Goal: Communication & Community: Answer question/provide support

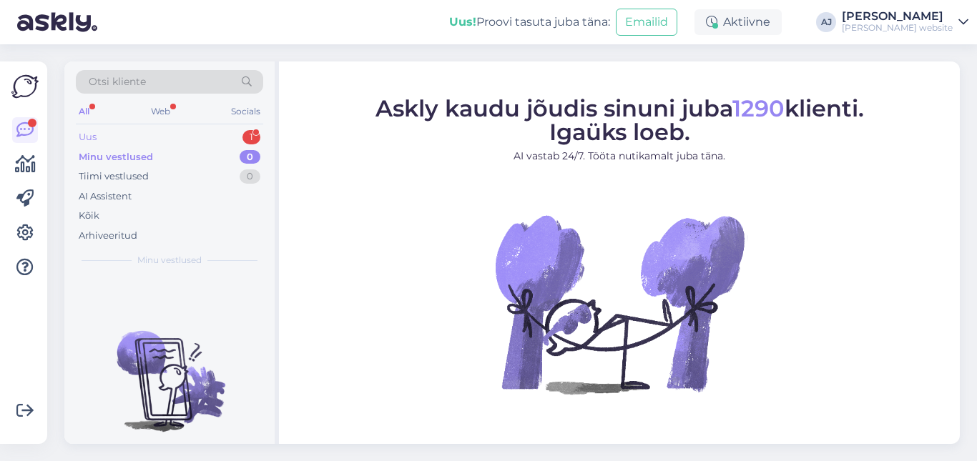
click at [90, 139] on div "Uus" at bounding box center [88, 137] width 18 height 14
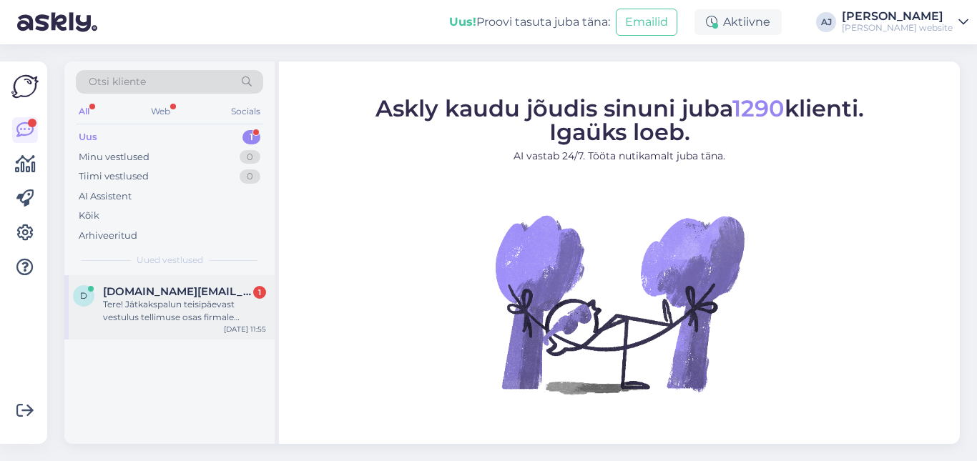
click at [135, 295] on span "[DOMAIN_NAME][EMAIL_ADDRESS][DOMAIN_NAME]" at bounding box center [177, 291] width 149 height 13
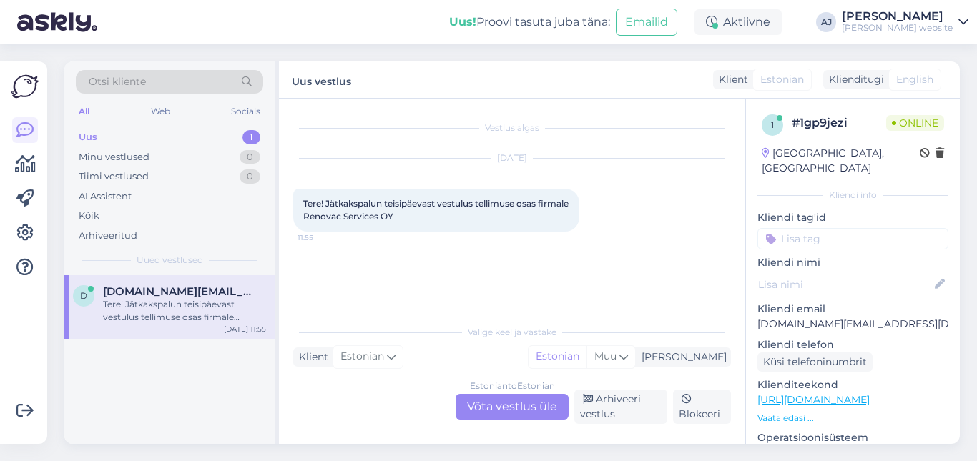
click at [498, 403] on div "Estonian to Estonian Võta vestlus üle" at bounding box center [512, 407] width 113 height 26
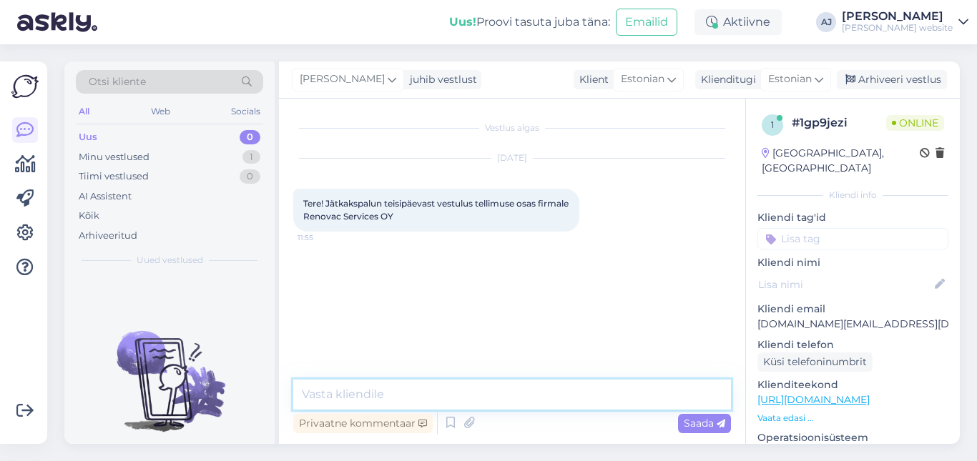
click at [330, 398] on textarea at bounding box center [512, 395] width 438 height 30
type textarea "Tere :)"
click at [700, 420] on span "Saada" at bounding box center [704, 423] width 41 height 13
drag, startPoint x: 337, startPoint y: 218, endPoint x: 428, endPoint y: 220, distance: 90.9
click at [428, 220] on div "Tere! Jätkakspalun teisipäevast vestulus tellimuse osas firmale Renovac Service…" at bounding box center [436, 210] width 286 height 43
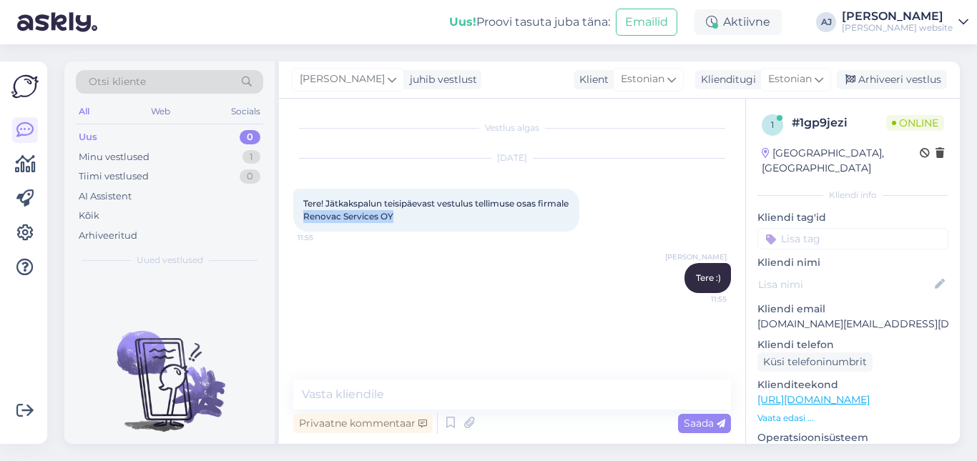
copy span "Renovac Services OY"
click at [314, 391] on textarea at bounding box center [512, 395] width 438 height 30
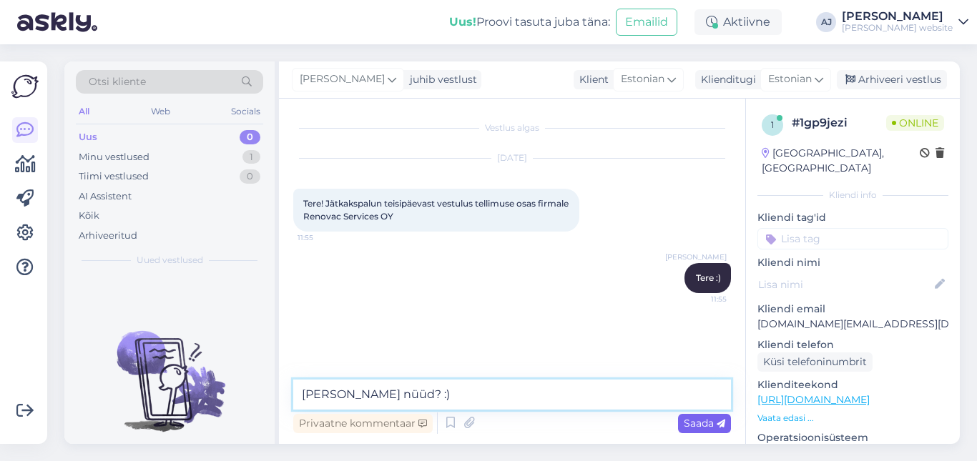
type textarea "[PERSON_NAME] nüüd? :)"
click at [687, 427] on span "Saada" at bounding box center [704, 423] width 41 height 13
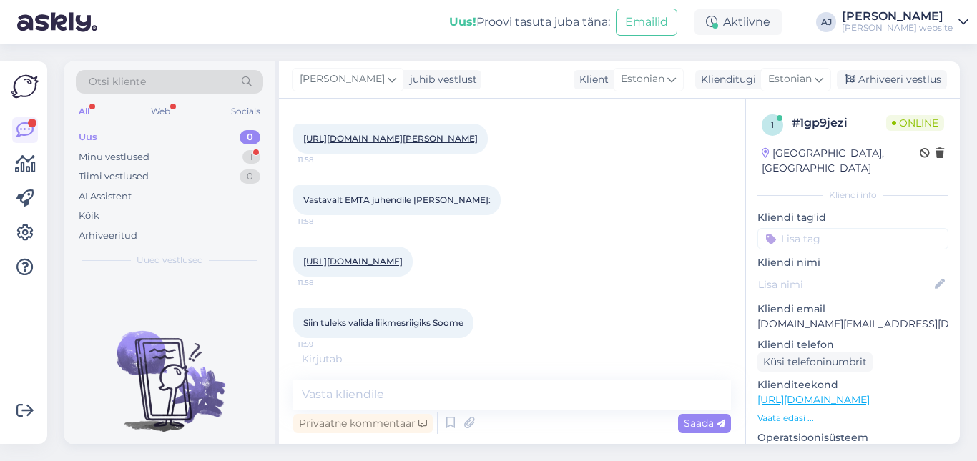
scroll to position [339, 0]
click at [403, 258] on link "[URL][DOMAIN_NAME]" at bounding box center [352, 259] width 99 height 11
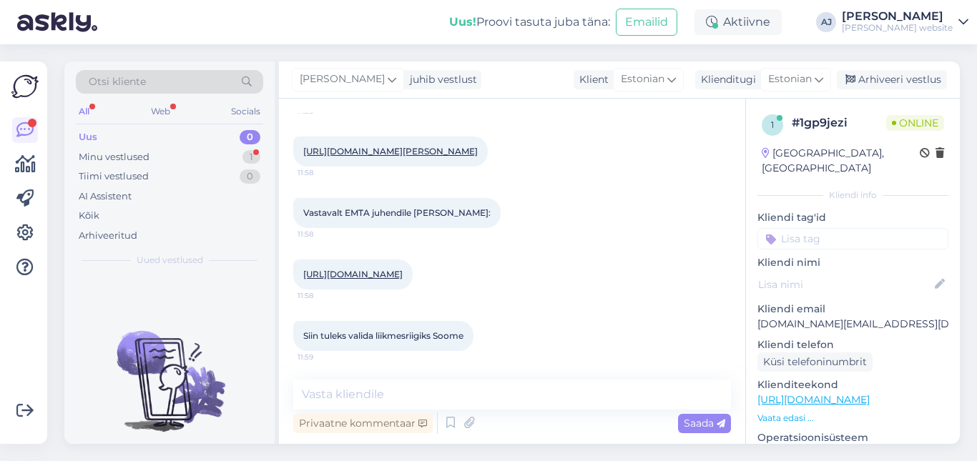
scroll to position [324, 0]
click at [331, 398] on textarea at bounding box center [512, 395] width 438 height 30
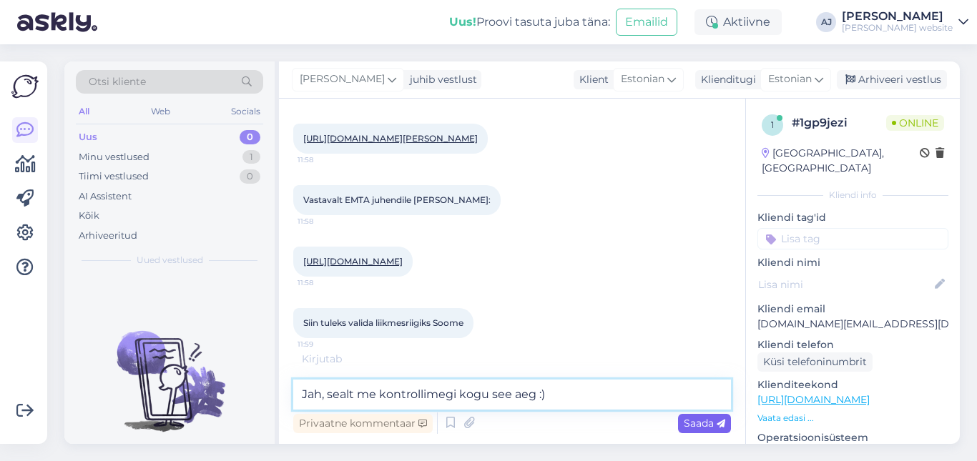
type textarea "Jah, sealt me kontrollimegi kogu see aeg :)"
click at [710, 417] on span "Saada" at bounding box center [704, 423] width 41 height 13
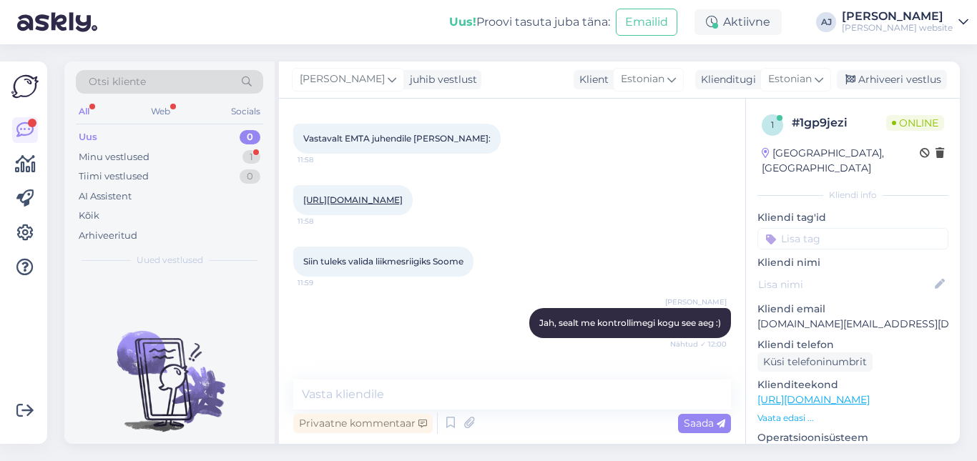
scroll to position [473, 0]
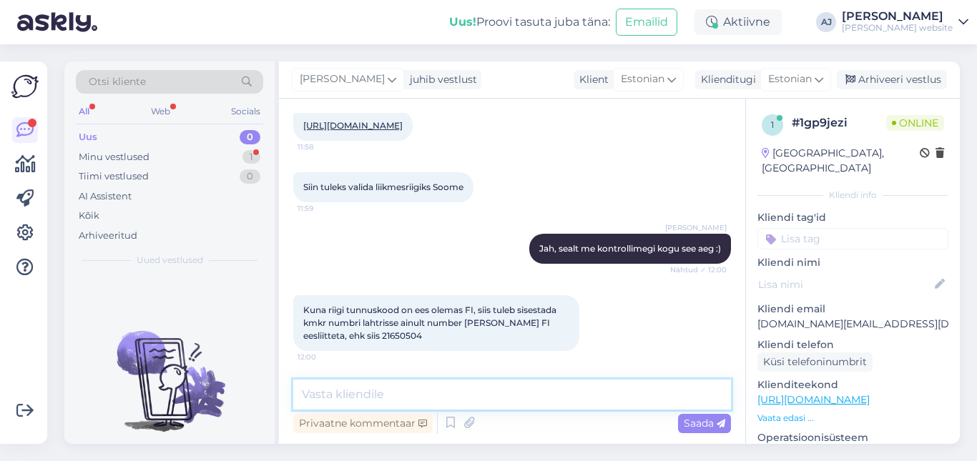
click at [323, 388] on textarea at bounding box center [512, 395] width 438 height 30
paste textarea "Ei. Käibemaksukohustuslasena registreerimise number piiriüleste tehingute tegem…"
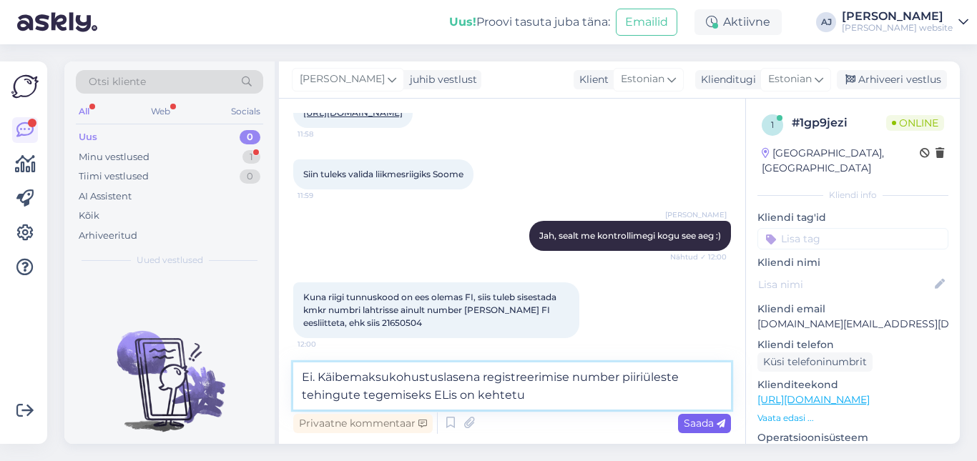
type textarea "Ei. Käibemaksukohustuslasena registreerimise number piiriüleste tehingute tegem…"
click at [698, 431] on div "Saada" at bounding box center [704, 423] width 53 height 19
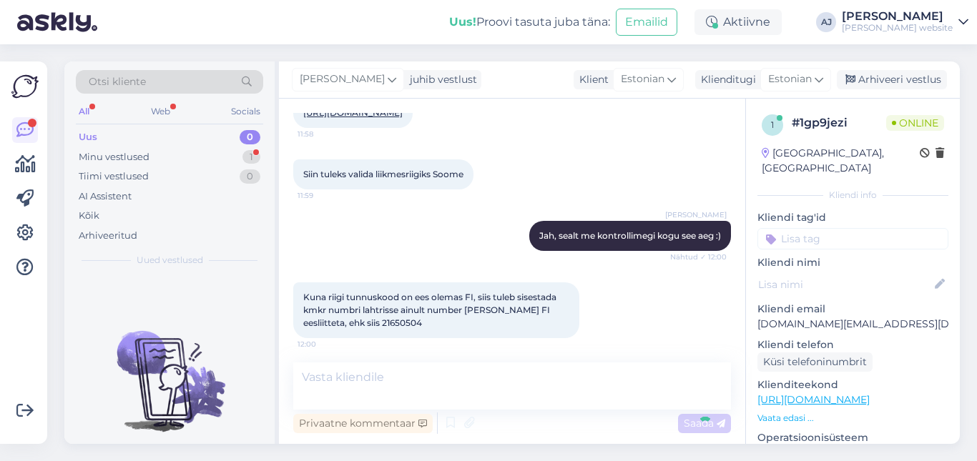
scroll to position [547, 0]
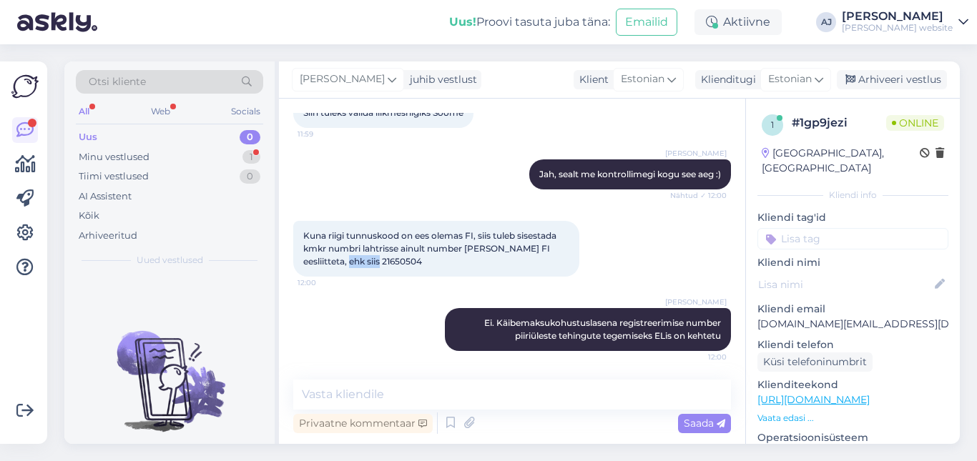
drag, startPoint x: 320, startPoint y: 263, endPoint x: 361, endPoint y: 265, distance: 41.6
click at [361, 265] on div "Kuna riigi tunnuskood on ees olemas FI, siis tuleb sisestada kmkr numbri lahtri…" at bounding box center [436, 249] width 286 height 56
copy span "21650504"
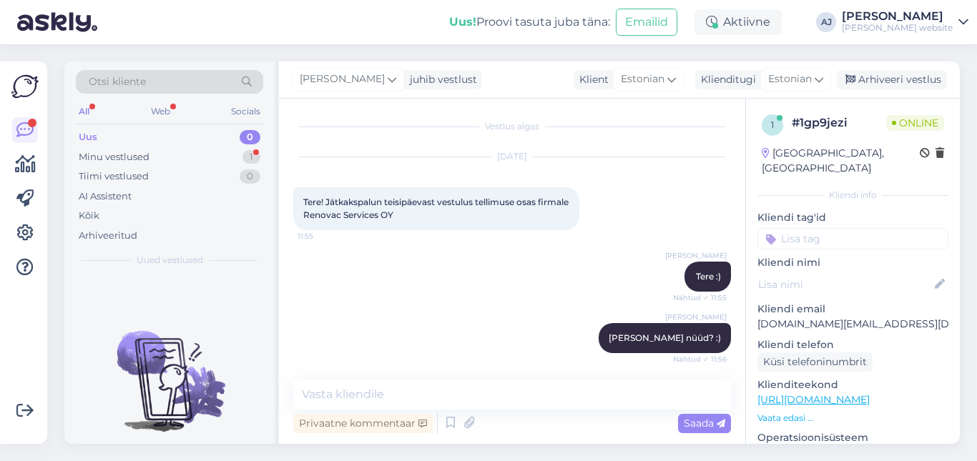
scroll to position [0, 0]
click at [111, 235] on div "Arhiveeritud" at bounding box center [108, 236] width 59 height 14
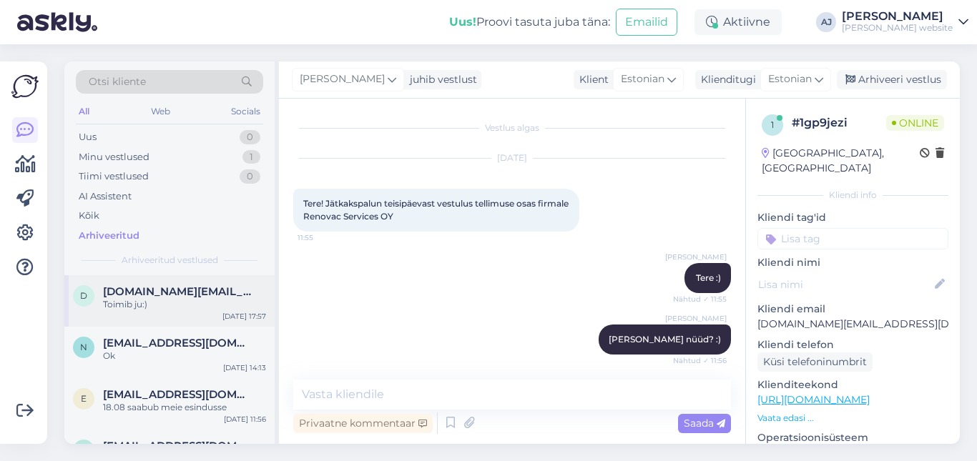
click at [146, 285] on div "d [DOMAIN_NAME][EMAIL_ADDRESS][DOMAIN_NAME] Toimib ju:) [DATE] 17:57" at bounding box center [169, 301] width 210 height 52
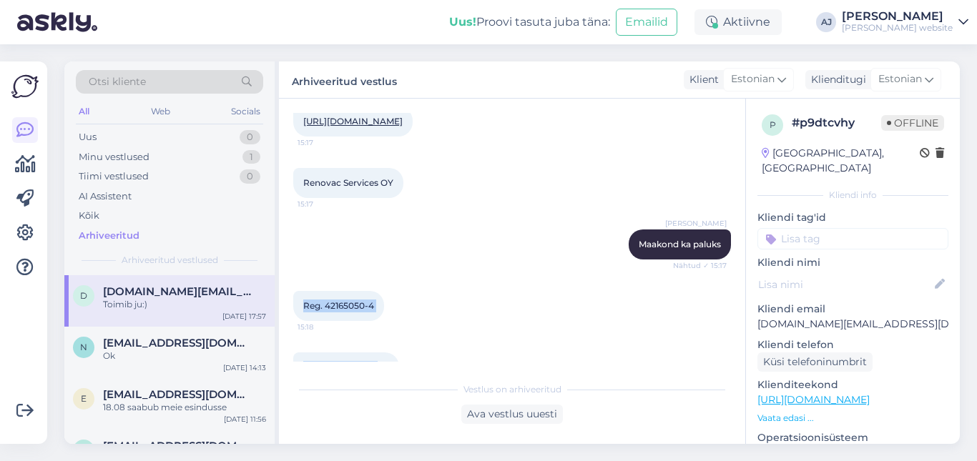
scroll to position [672, 0]
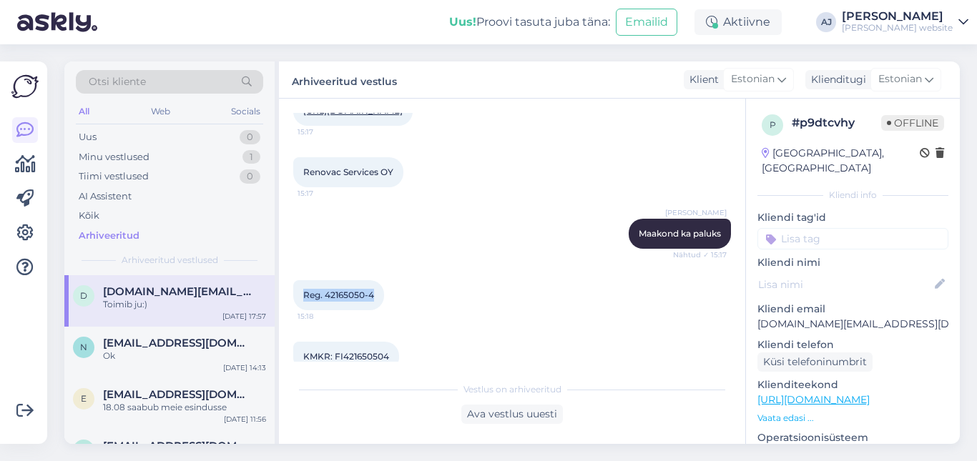
drag, startPoint x: 301, startPoint y: 346, endPoint x: 378, endPoint y: 300, distance: 89.8
click at [378, 300] on div "Reg. 42165050-4 15:18" at bounding box center [338, 295] width 91 height 30
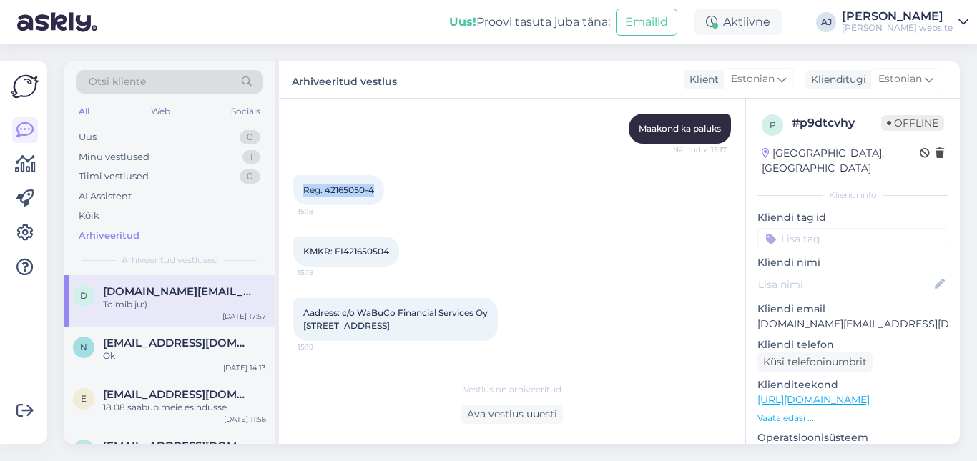
scroll to position [822, 0]
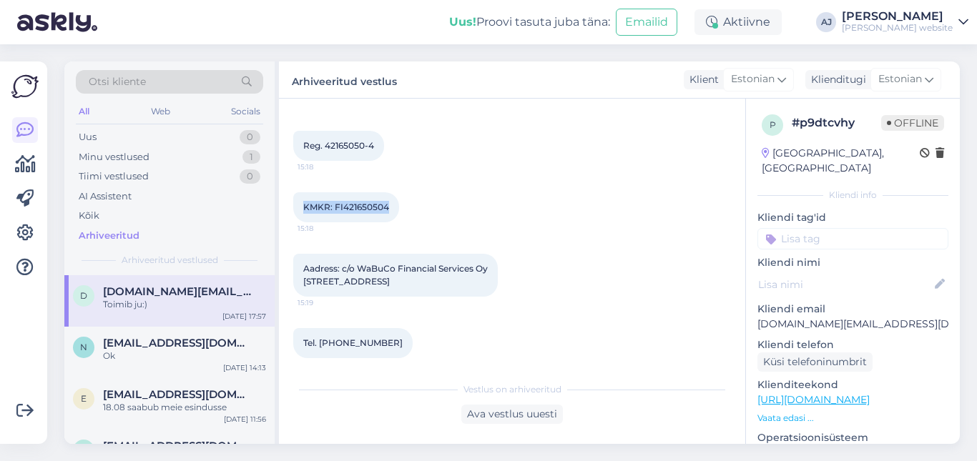
drag, startPoint x: 303, startPoint y: 356, endPoint x: 393, endPoint y: 220, distance: 162.5
click at [393, 220] on div "KMKR: FI421650504 15:18" at bounding box center [346, 207] width 106 height 30
copy span "KMKR: FI421650504"
click at [102, 157] on div "Minu vestlused" at bounding box center [114, 157] width 71 height 14
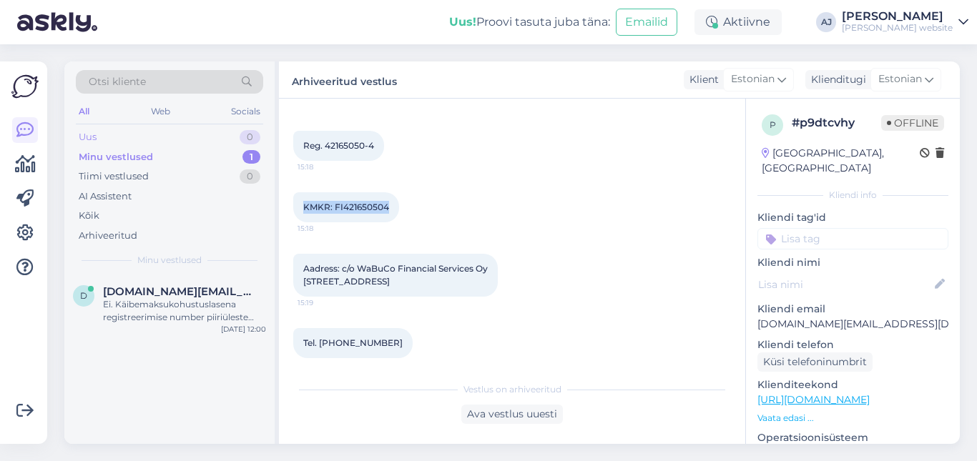
click at [92, 138] on div "Uus" at bounding box center [88, 137] width 18 height 14
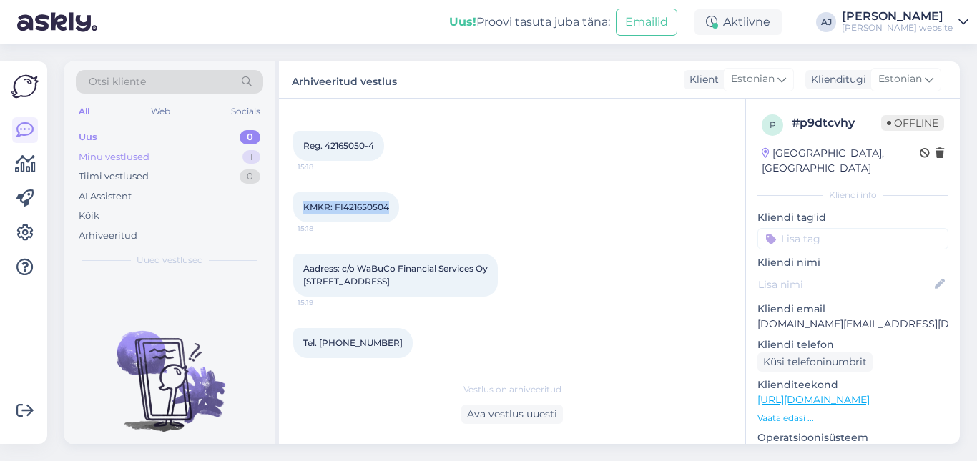
click at [97, 157] on div "Minu vestlused" at bounding box center [114, 157] width 71 height 14
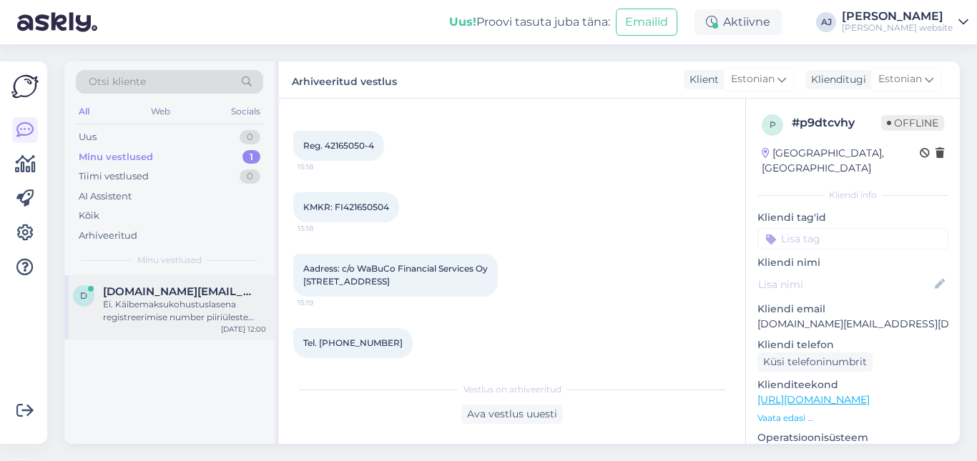
click at [145, 288] on span "[DOMAIN_NAME][EMAIL_ADDRESS][DOMAIN_NAME]" at bounding box center [177, 291] width 149 height 13
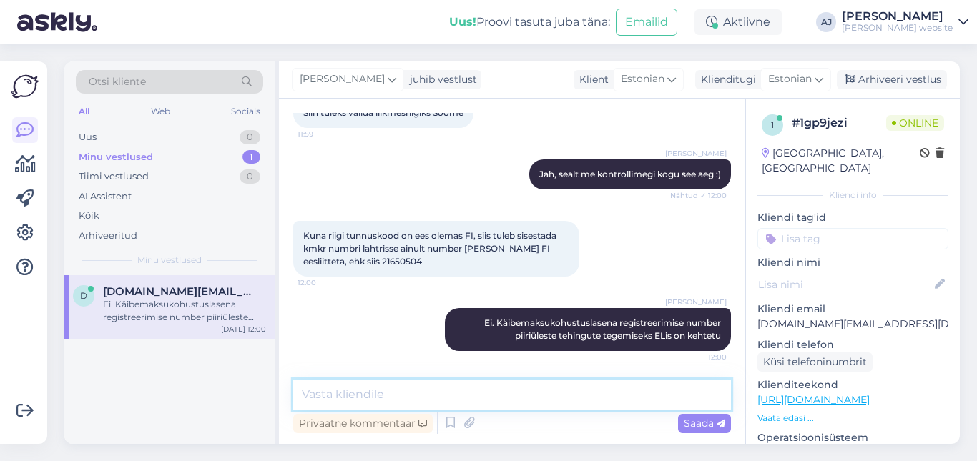
click at [329, 396] on textarea at bounding box center [512, 395] width 438 height 30
paste textarea "KMKR: FI421650504"
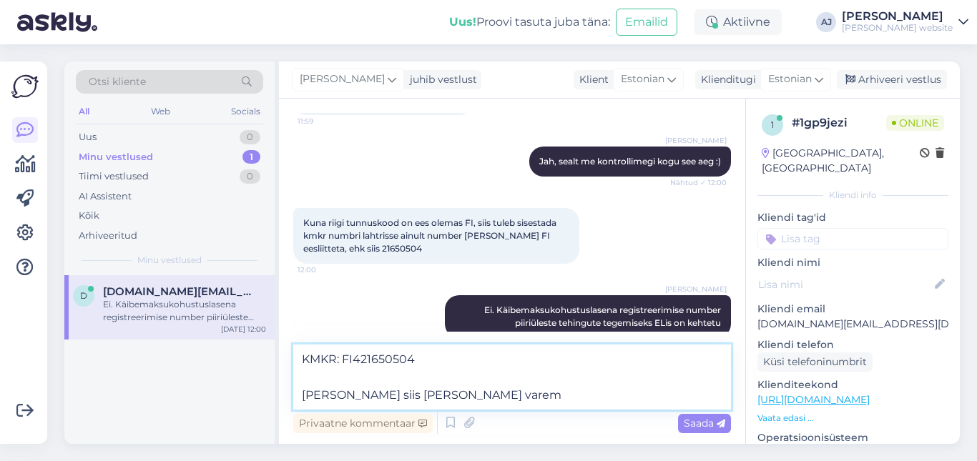
scroll to position [672, 0]
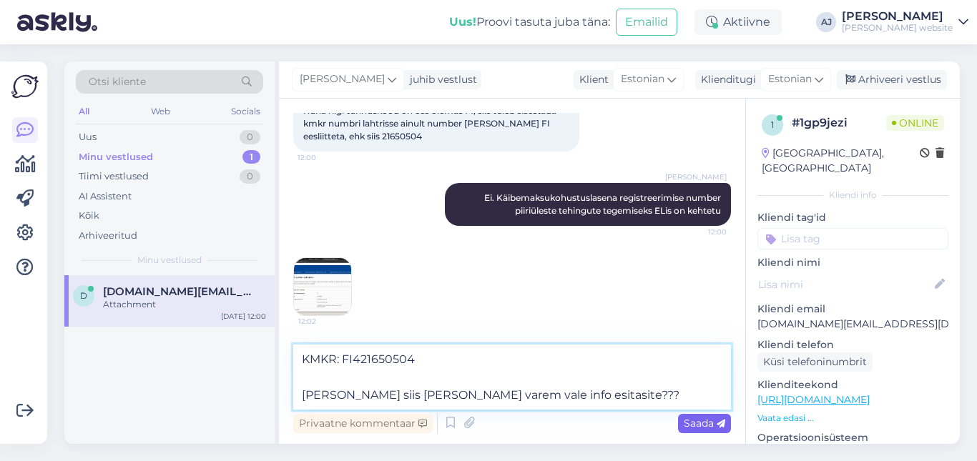
type textarea "KMKR: FI421650504 [PERSON_NAME] siis [PERSON_NAME] varem vale info esitasite???"
click at [698, 422] on span "Saada" at bounding box center [704, 423] width 41 height 13
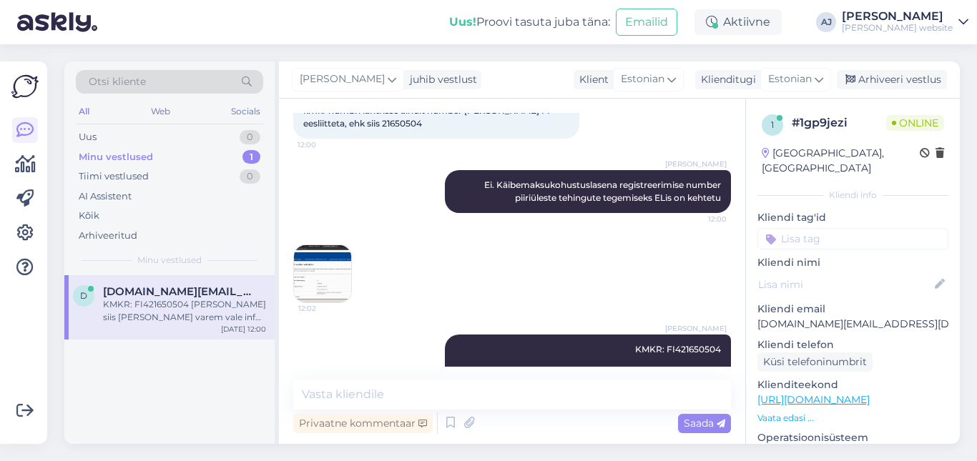
scroll to position [725, 0]
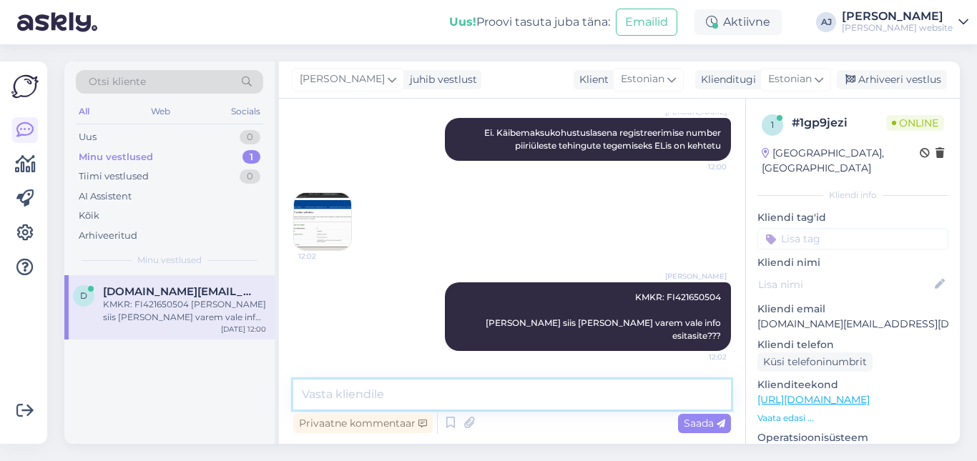
click at [331, 393] on textarea at bounding box center [512, 395] width 438 height 30
type textarea "C"
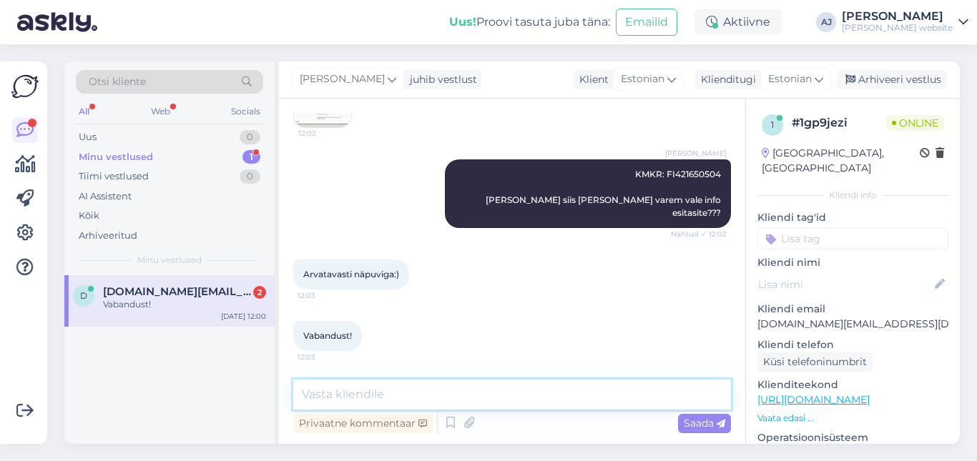
scroll to position [863, 0]
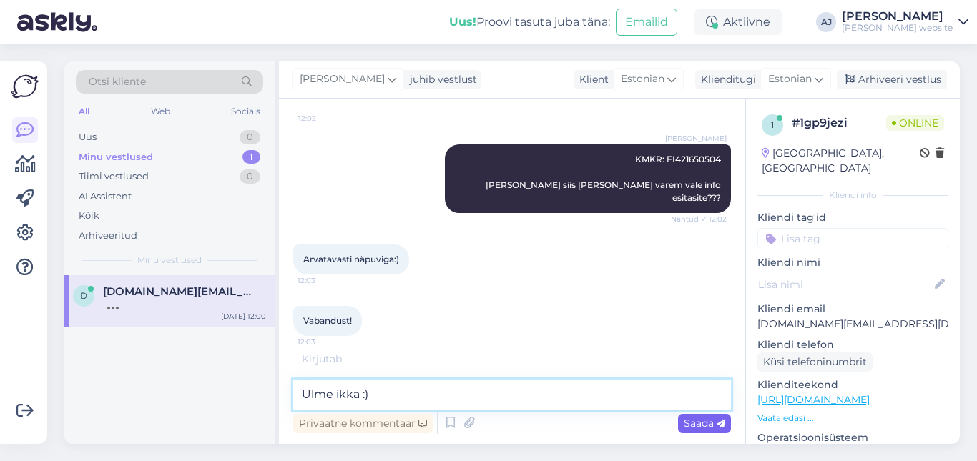
type textarea "Ulme ikka :)"
click at [702, 419] on span "Saada" at bounding box center [704, 423] width 41 height 13
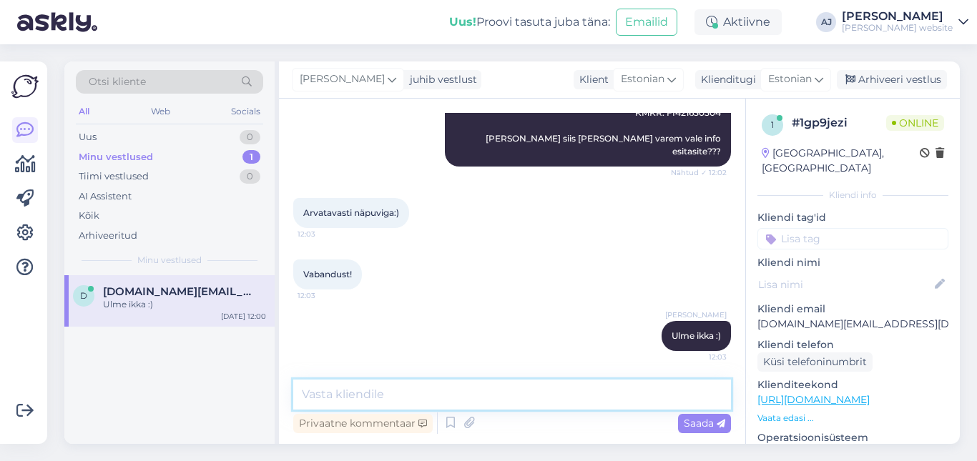
click at [328, 392] on textarea at bounding box center [512, 395] width 438 height 30
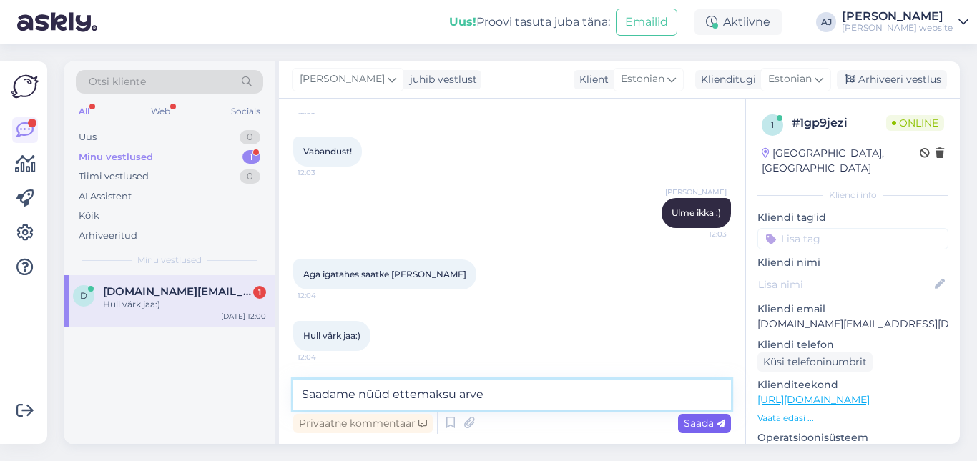
type textarea "Saadame nüüd ettemaksu arve"
click at [695, 419] on span "Saada" at bounding box center [704, 423] width 41 height 13
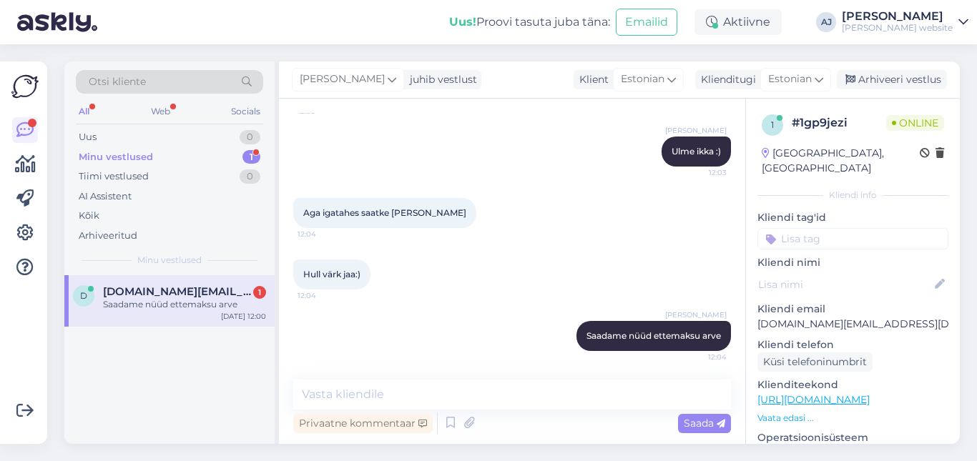
click at [114, 155] on div "Minu vestlused" at bounding box center [116, 157] width 74 height 14
click at [154, 298] on span "[DOMAIN_NAME][EMAIL_ADDRESS][DOMAIN_NAME]" at bounding box center [177, 291] width 149 height 13
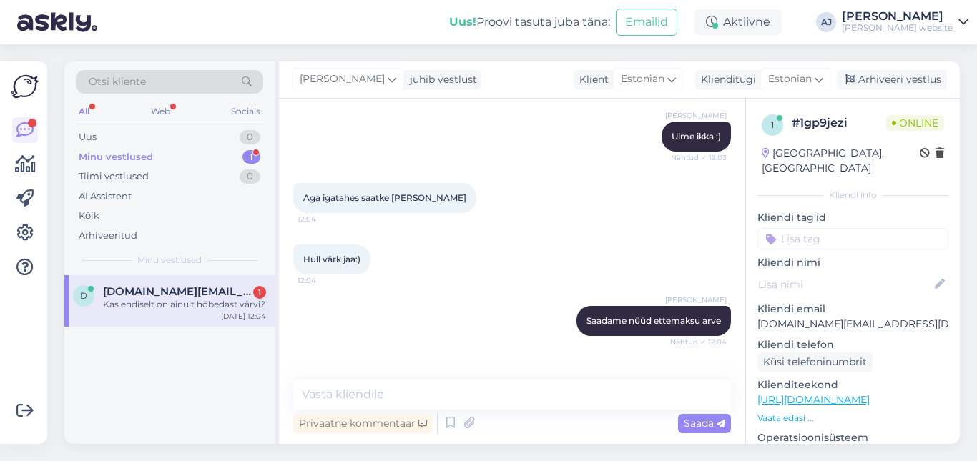
scroll to position [1155, 0]
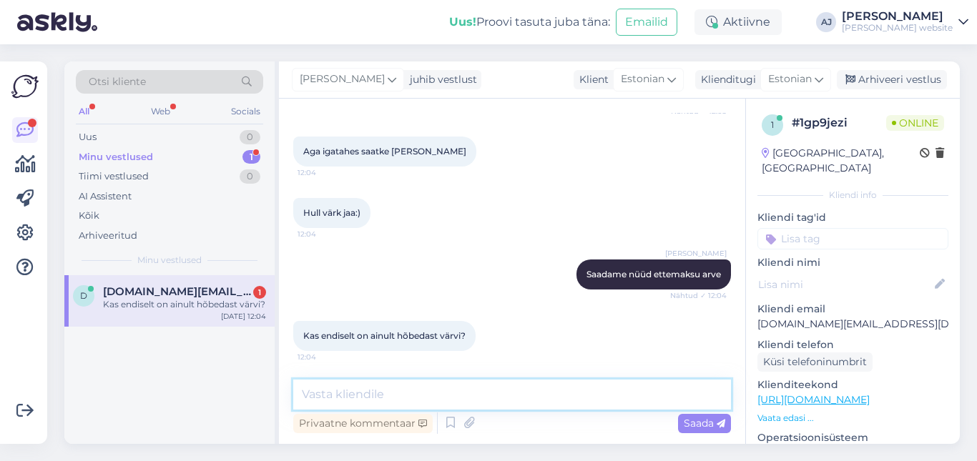
click at [343, 390] on textarea at bounding box center [512, 395] width 438 height 30
type textarea "ikka endiselt"
click at [690, 420] on span "Saada" at bounding box center [704, 423] width 41 height 13
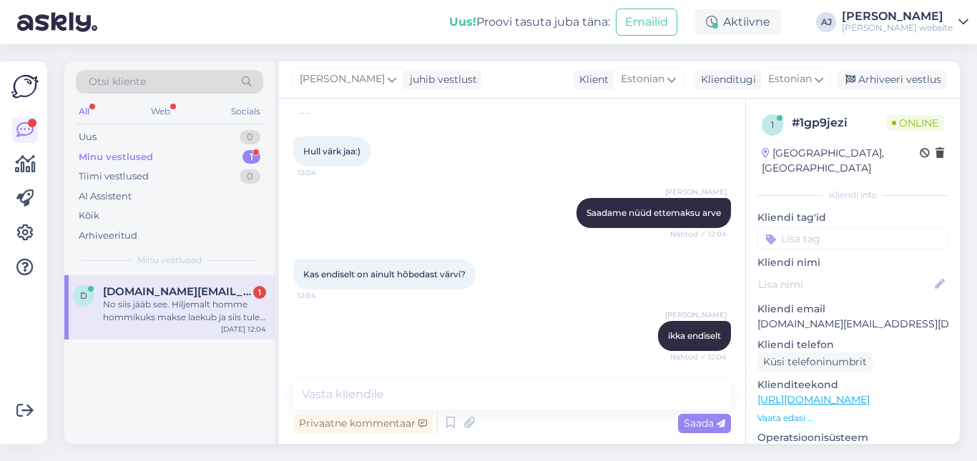
scroll to position [1291, 0]
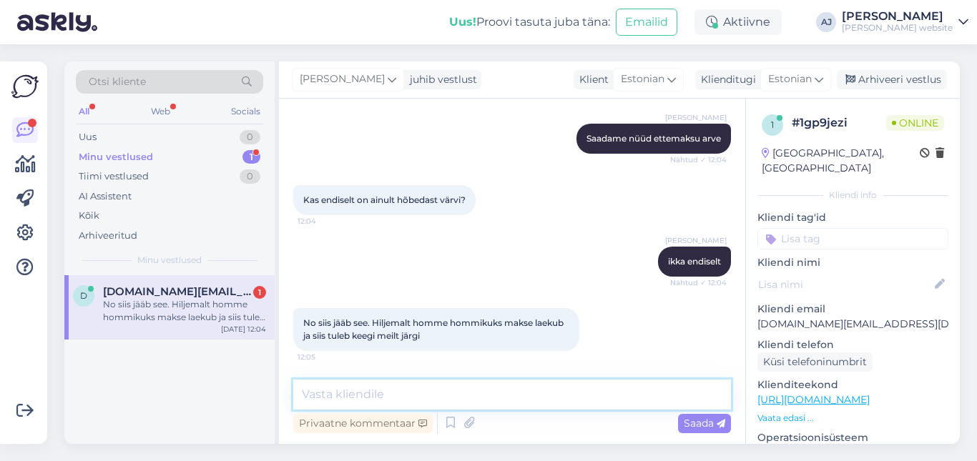
click at [344, 394] on textarea at bounding box center [512, 395] width 438 height 30
type textarea "Sobib"
click at [689, 419] on span "Saada" at bounding box center [704, 423] width 41 height 13
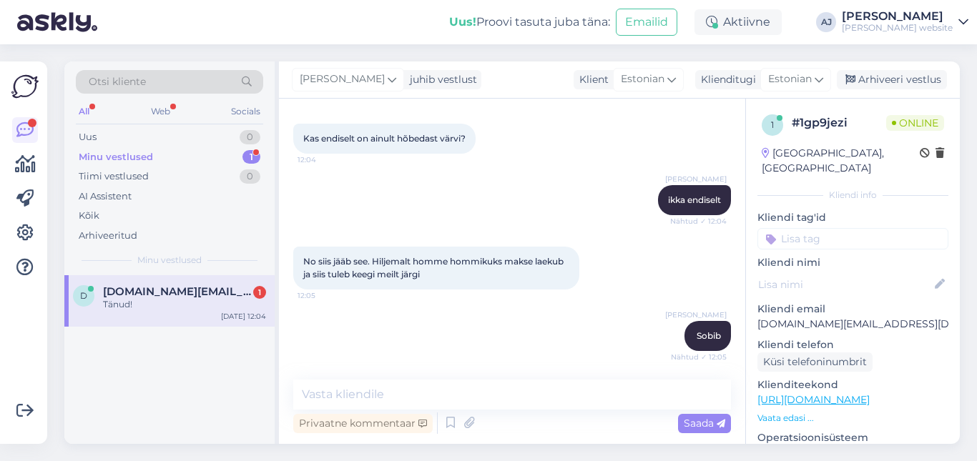
scroll to position [1414, 0]
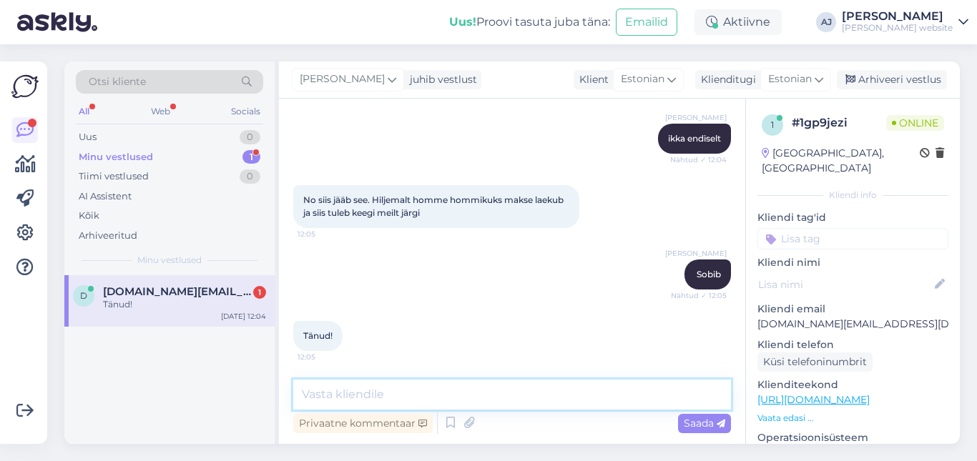
click at [331, 391] on textarea at bounding box center [512, 395] width 438 height 30
type textarea "Arve saadetud"
click at [705, 424] on span "Saada" at bounding box center [704, 423] width 41 height 13
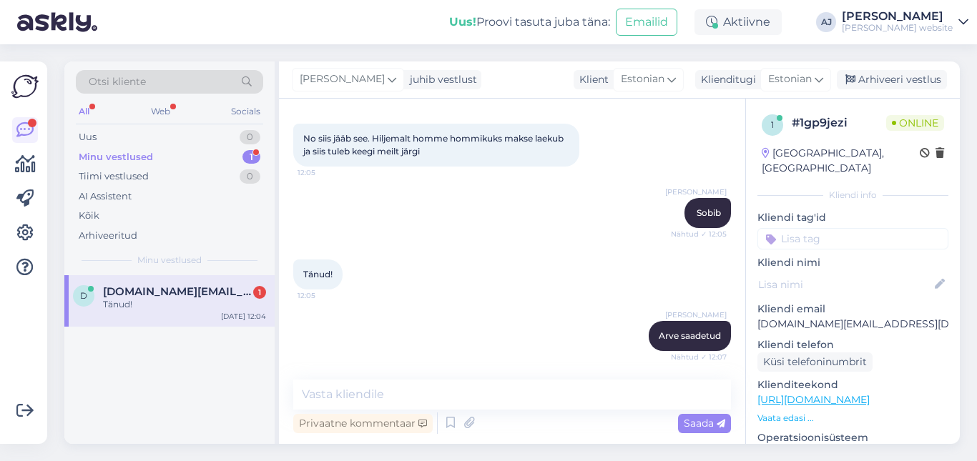
scroll to position [1537, 0]
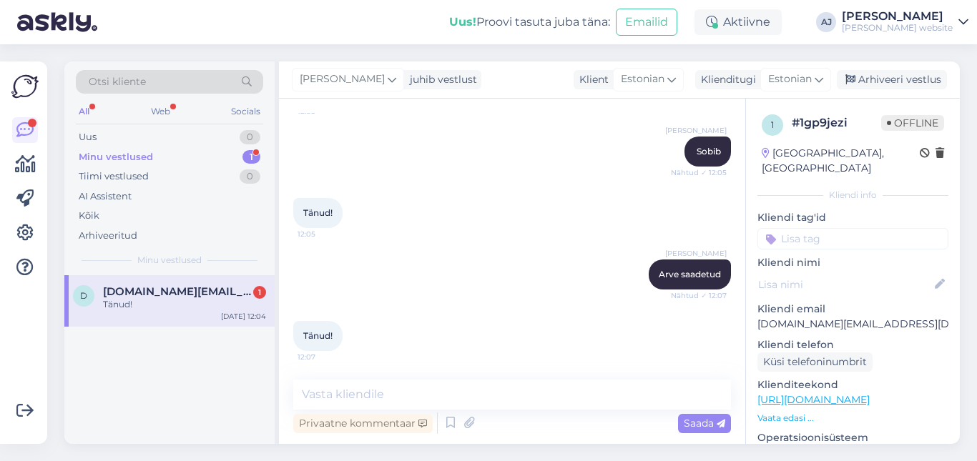
click at [142, 292] on span "[DOMAIN_NAME][EMAIL_ADDRESS][DOMAIN_NAME]" at bounding box center [177, 291] width 149 height 13
click at [332, 399] on textarea at bounding box center [512, 395] width 438 height 30
type textarea "Palun :)"
click at [695, 425] on span "Saada" at bounding box center [704, 423] width 41 height 13
